Goal: Task Accomplishment & Management: Use online tool/utility

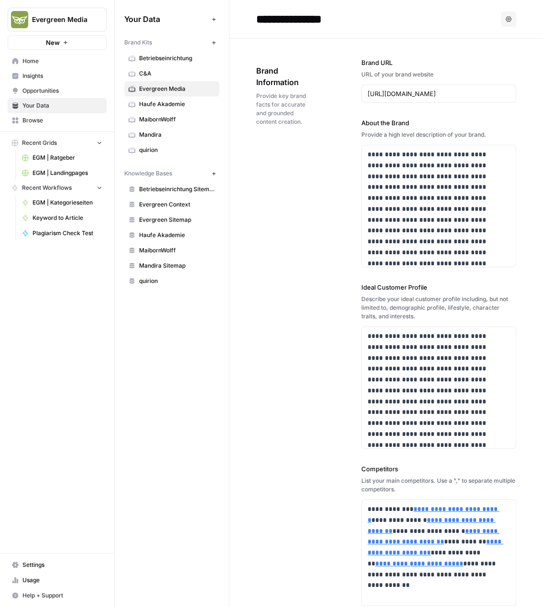
click at [69, 167] on link "EGM | Landingpages" at bounding box center [62, 172] width 89 height 15
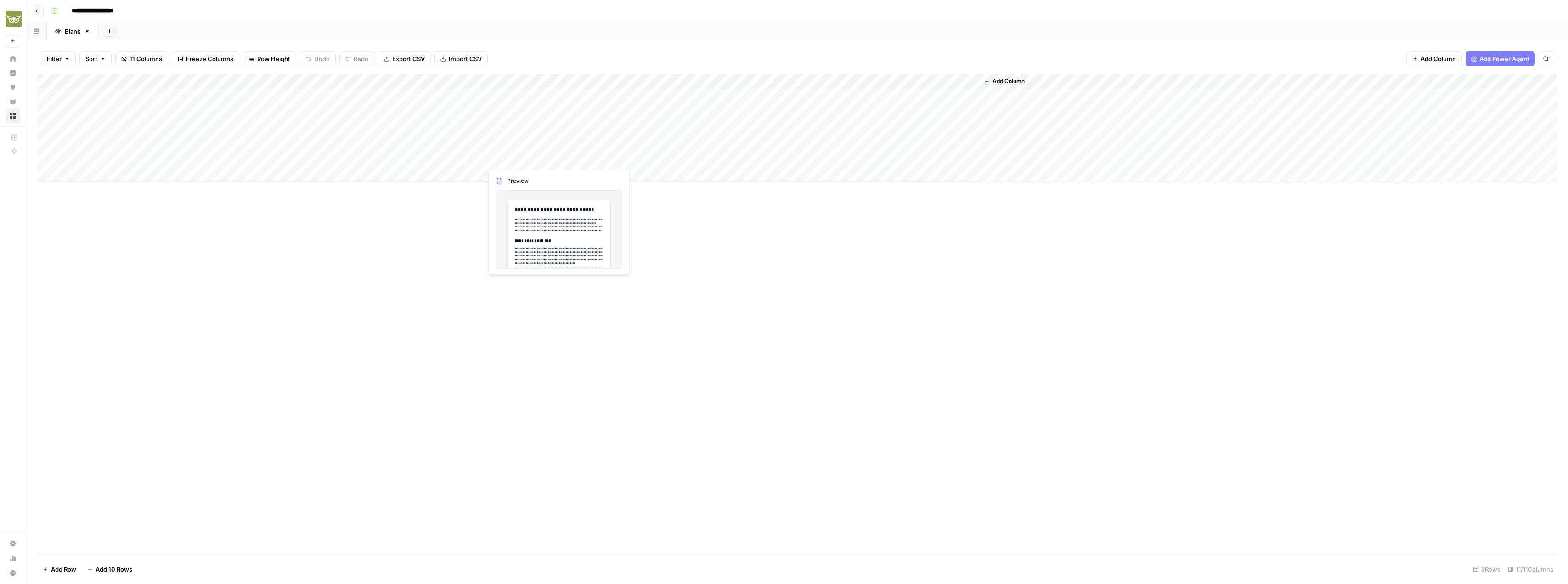
click at [508, 157] on div "Add Column" at bounding box center [797, 127] width 1520 height 109
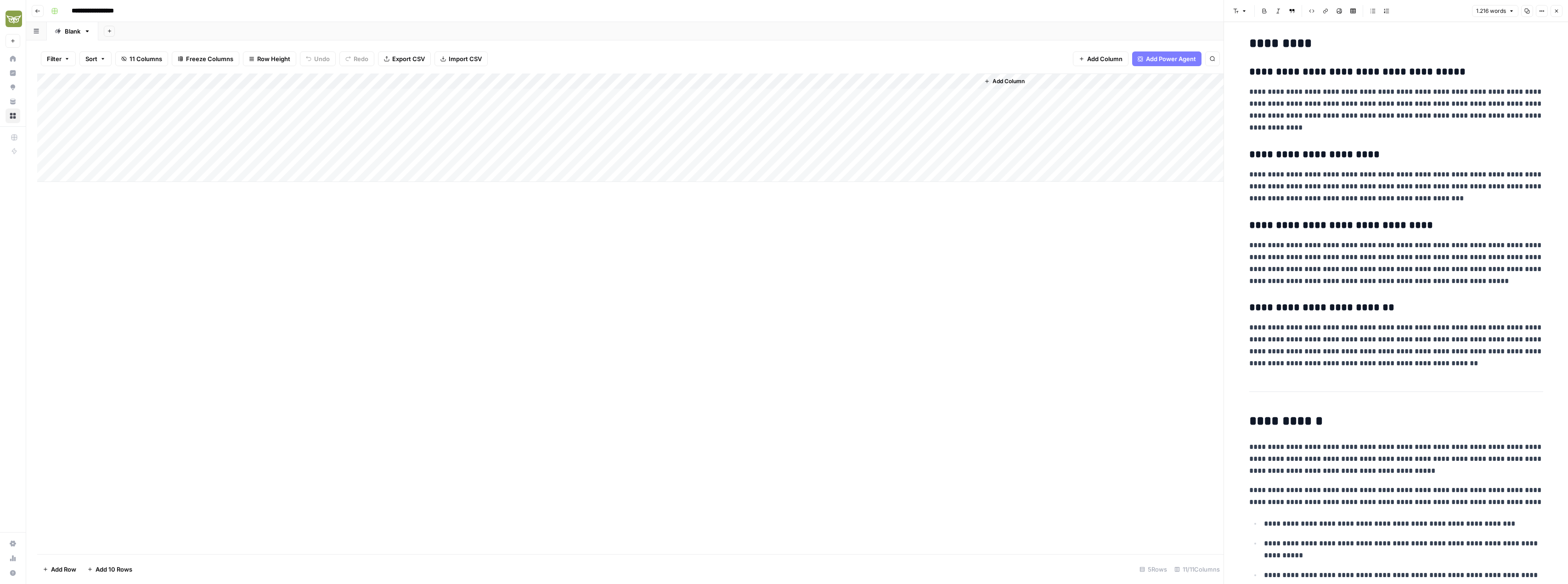
scroll to position [1746, 0]
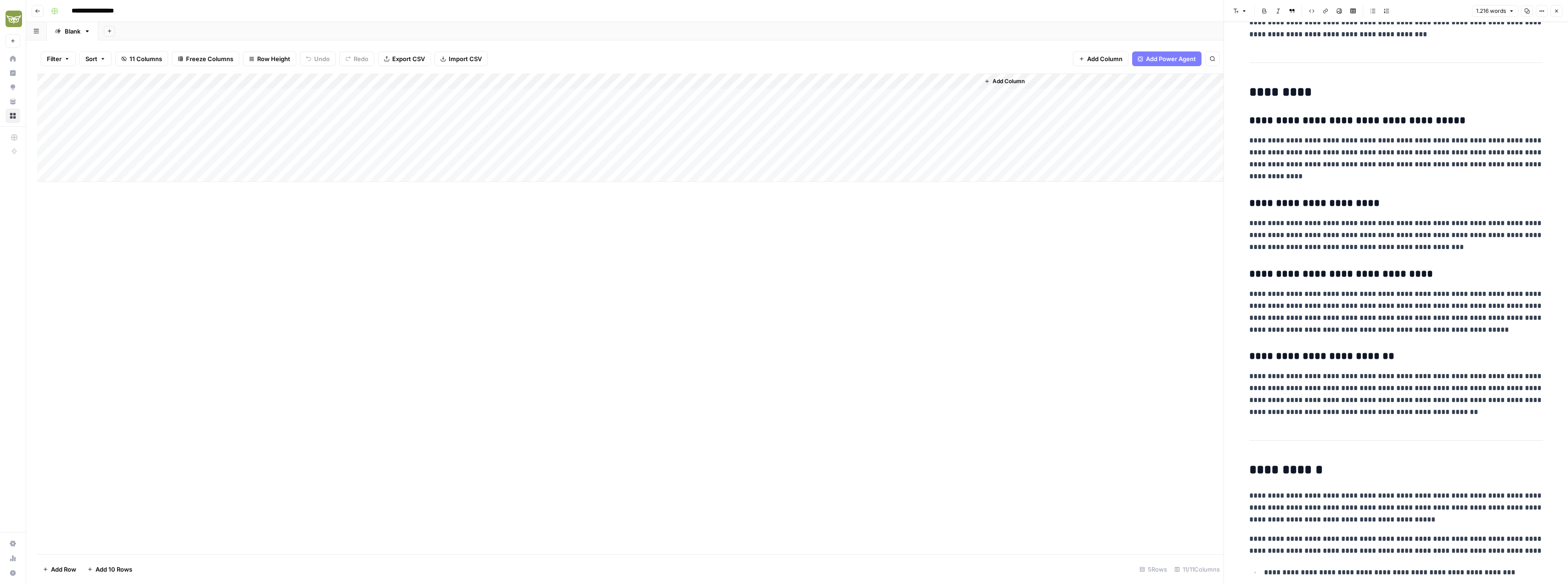
click at [521, 13] on icon "button" at bounding box center [1527, 11] width 5 height 5
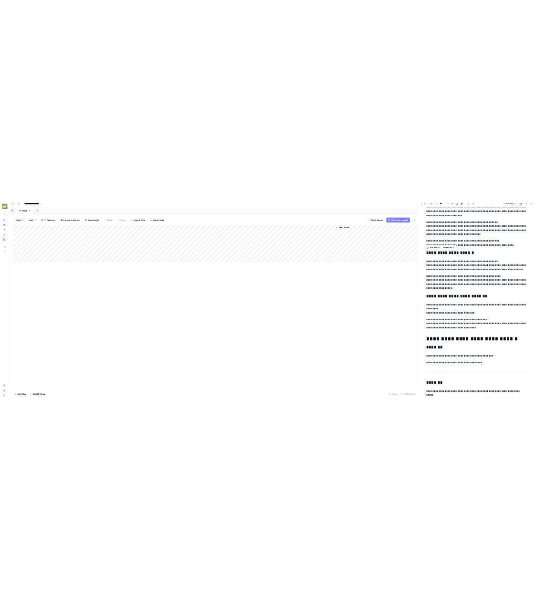
scroll to position [860, 0]
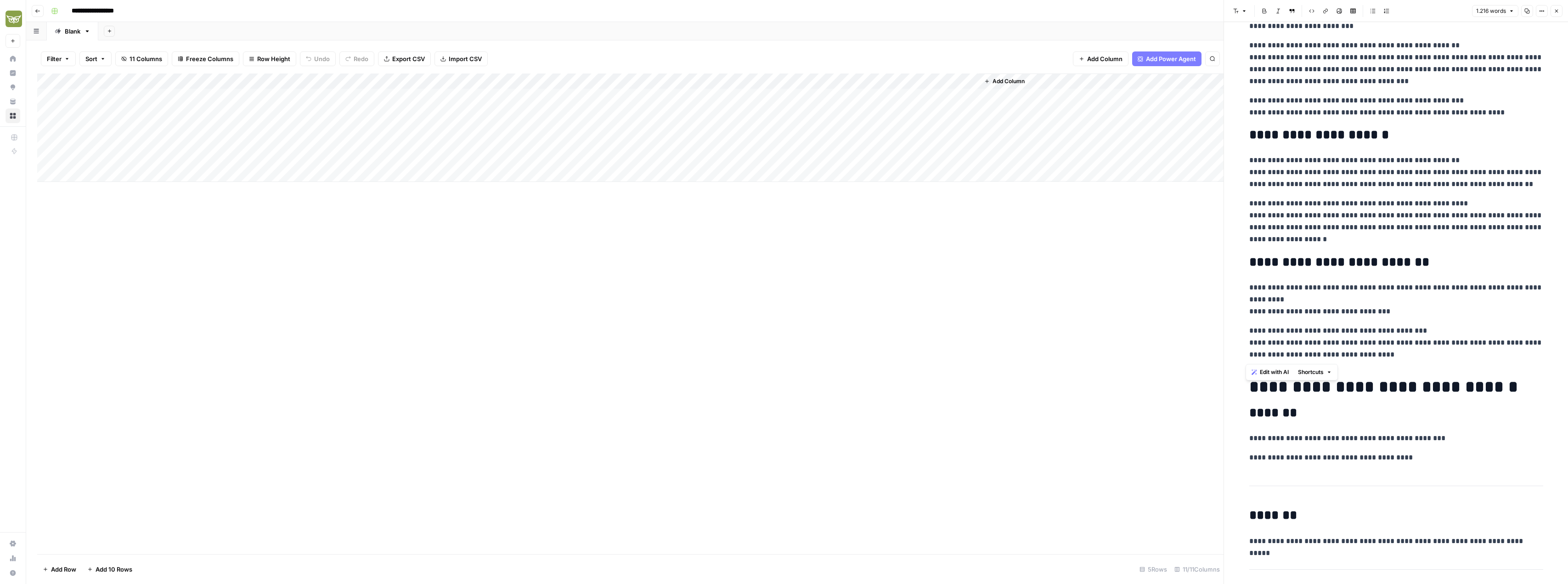
drag, startPoint x: 1246, startPoint y: 83, endPoint x: 1416, endPoint y: 352, distance: 318.2
copy div "**********"
